Goal: Information Seeking & Learning: Learn about a topic

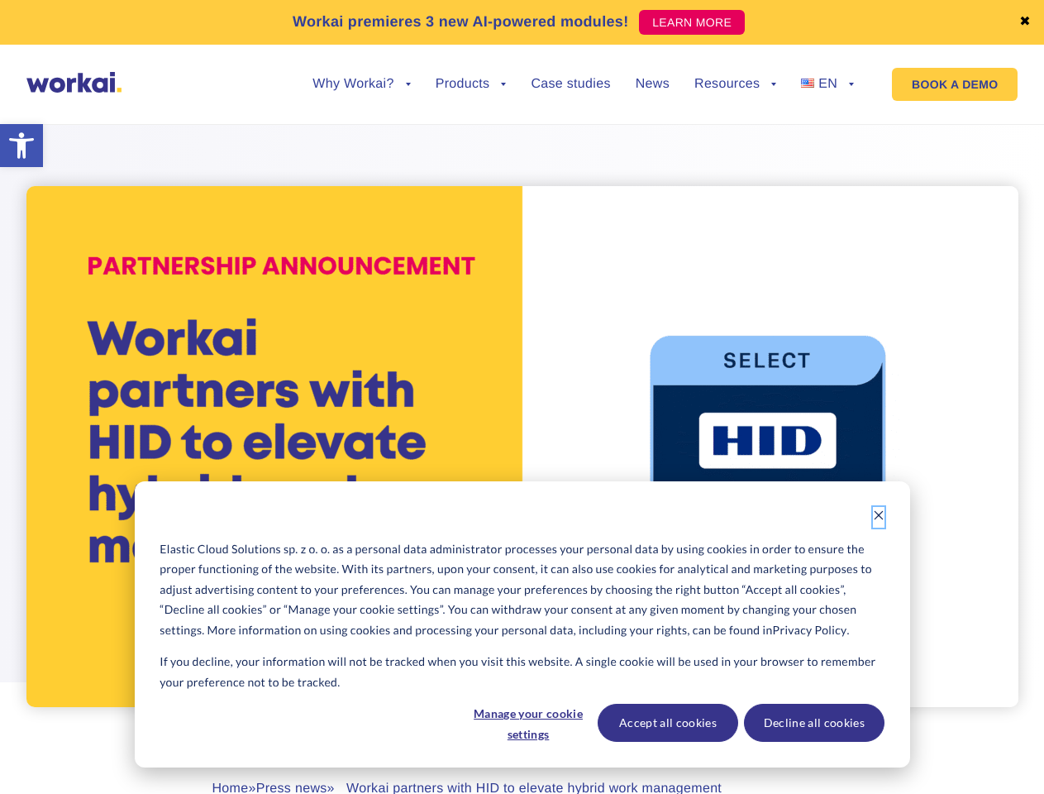
click at [879, 517] on icon "Dismiss cookie banner" at bounding box center [879, 515] width 12 height 12
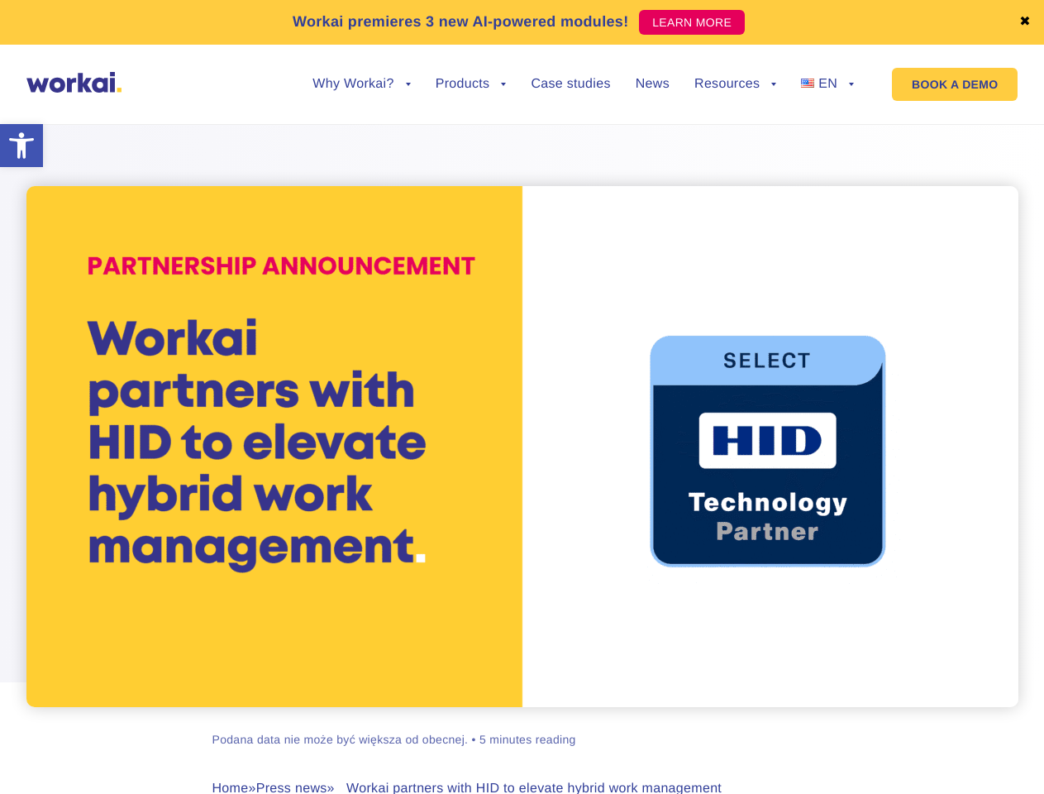
click at [528, 723] on div "[PERSON_NAME] Podana data nie może być większa od obecnej. • 5 minutes reading …" at bounding box center [523, 496] width 918 height 787
click at [667, 723] on div "[PERSON_NAME] Podana data nie może być większa od obecnej. • 5 minutes reading …" at bounding box center [523, 496] width 918 height 787
click at [814, 723] on div "[PERSON_NAME] Podana data nie może być większa od obecnej. • 5 minutes reading …" at bounding box center [523, 496] width 918 height 787
click at [1025, 22] on link "✖" at bounding box center [1026, 22] width 12 height 13
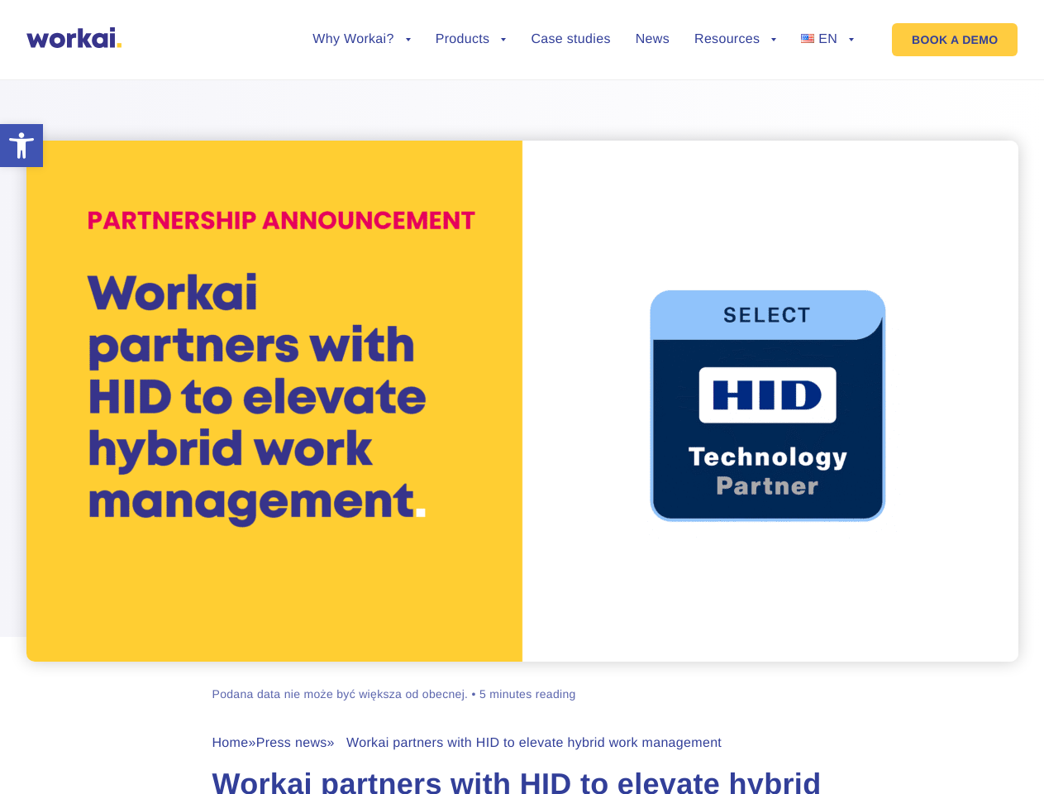
click at [361, 97] on div at bounding box center [522, 360] width 1044 height 604
click at [361, 84] on div at bounding box center [522, 360] width 1044 height 604
click at [471, 97] on div at bounding box center [522, 360] width 1044 height 604
click at [735, 97] on div at bounding box center [522, 360] width 1044 height 604
click at [735, 84] on div at bounding box center [522, 360] width 1044 height 604
